Goal: Find specific page/section: Find specific page/section

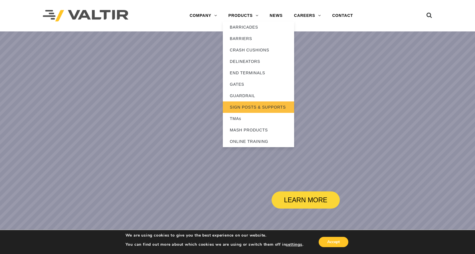
click at [249, 104] on link "SIGN POSTS & SUPPORTS" at bounding box center [258, 106] width 71 height 11
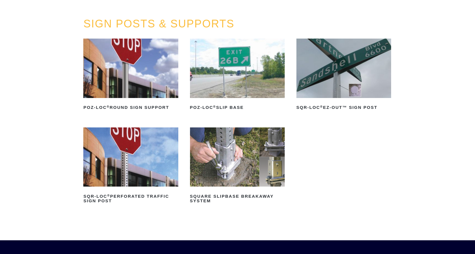
scroll to position [57, 0]
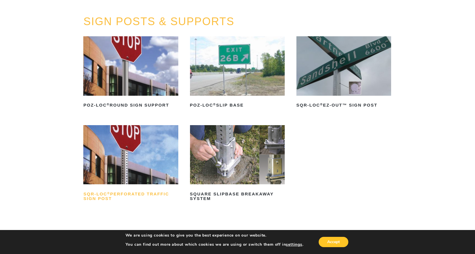
click at [127, 194] on h2 "SQR-LOC ® Perforated Traffic Sign Post" at bounding box center [130, 196] width 95 height 14
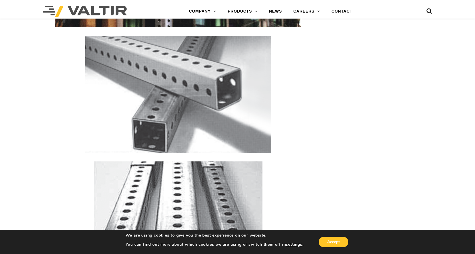
scroll to position [1027, 0]
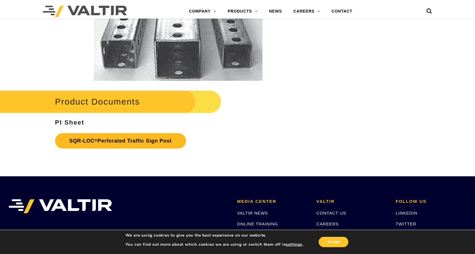
click at [151, 143] on link "SQR-LOC ® Perforated Traffic Sign Post" at bounding box center [120, 140] width 131 height 15
